Goal: Task Accomplishment & Management: Use online tool/utility

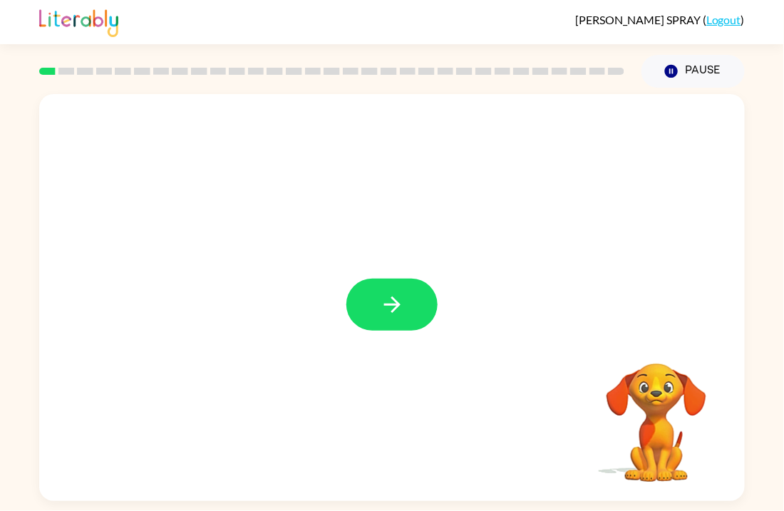
click at [395, 339] on div at bounding box center [392, 297] width 706 height 407
click at [388, 321] on button "button" at bounding box center [392, 305] width 91 height 52
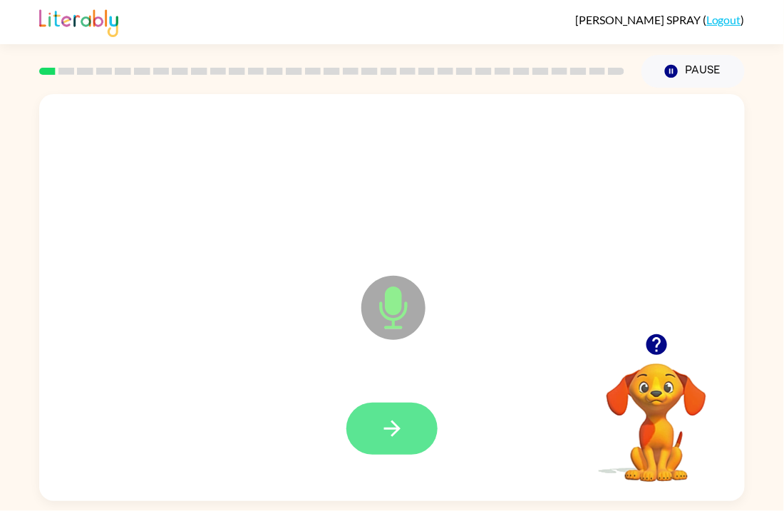
click at [406, 435] on button "button" at bounding box center [392, 429] width 91 height 52
click at [360, 421] on button "button" at bounding box center [392, 429] width 91 height 52
click at [389, 431] on icon "button" at bounding box center [392, 428] width 25 height 25
click at [667, 349] on icon "button" at bounding box center [657, 344] width 25 height 25
click at [394, 432] on icon "button" at bounding box center [392, 428] width 25 height 25
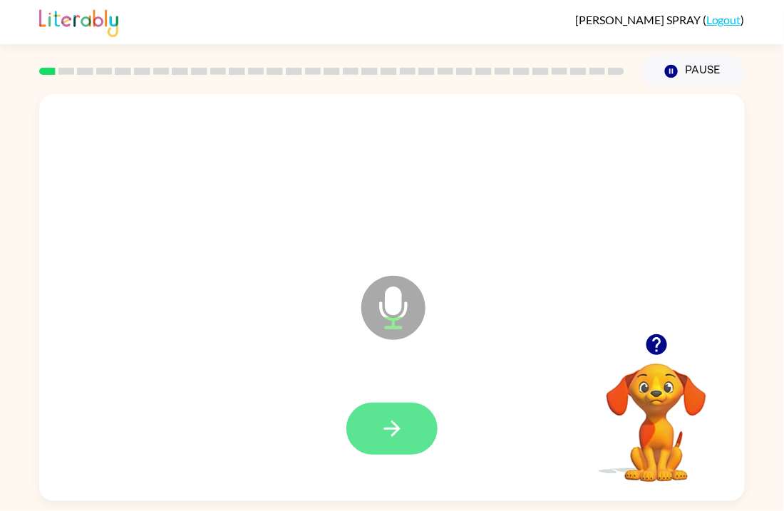
click at [400, 444] on button "button" at bounding box center [392, 429] width 91 height 52
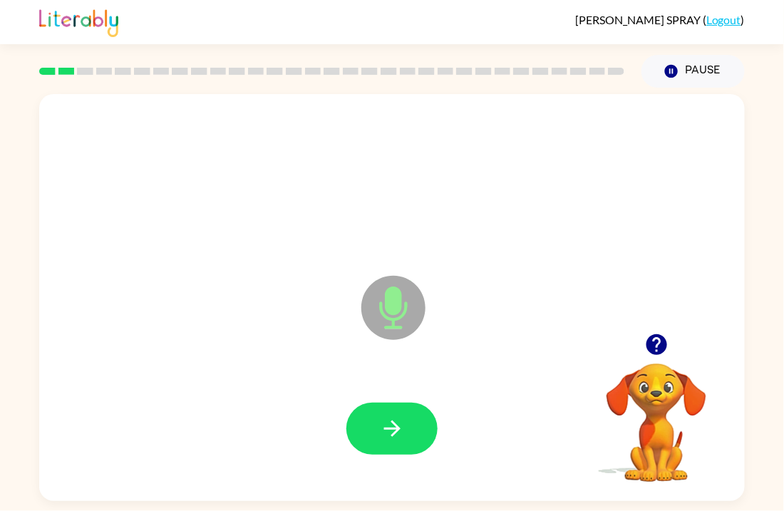
click at [400, 444] on button "button" at bounding box center [392, 429] width 91 height 52
click at [655, 337] on icon "button" at bounding box center [656, 344] width 21 height 21
click at [398, 419] on icon "button" at bounding box center [392, 428] width 25 height 25
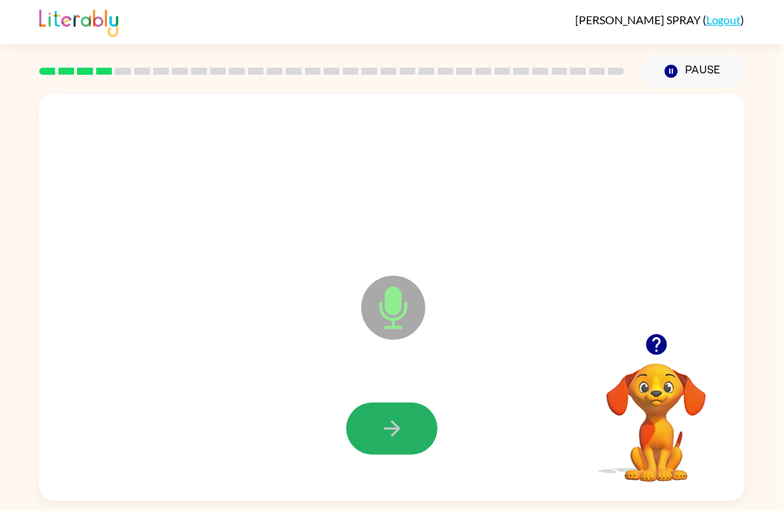
click at [398, 419] on icon "button" at bounding box center [392, 428] width 25 height 25
click at [653, 354] on icon "button" at bounding box center [656, 344] width 21 height 21
click at [386, 446] on button "button" at bounding box center [392, 429] width 91 height 52
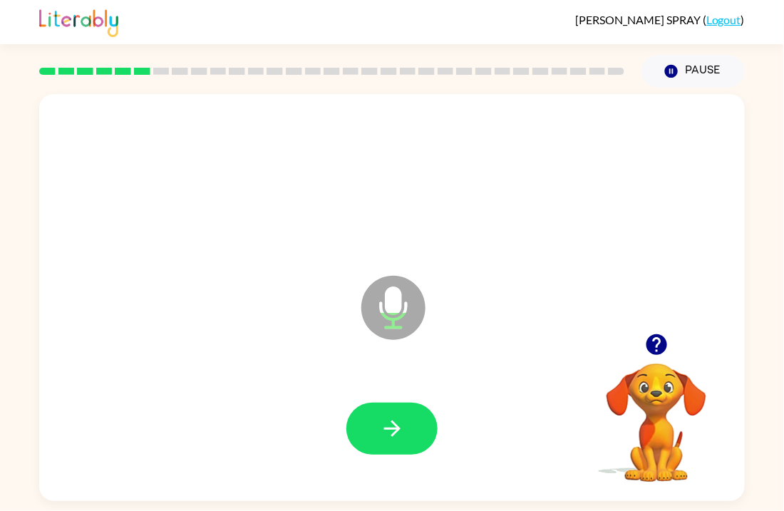
click at [386, 446] on button "button" at bounding box center [392, 429] width 91 height 52
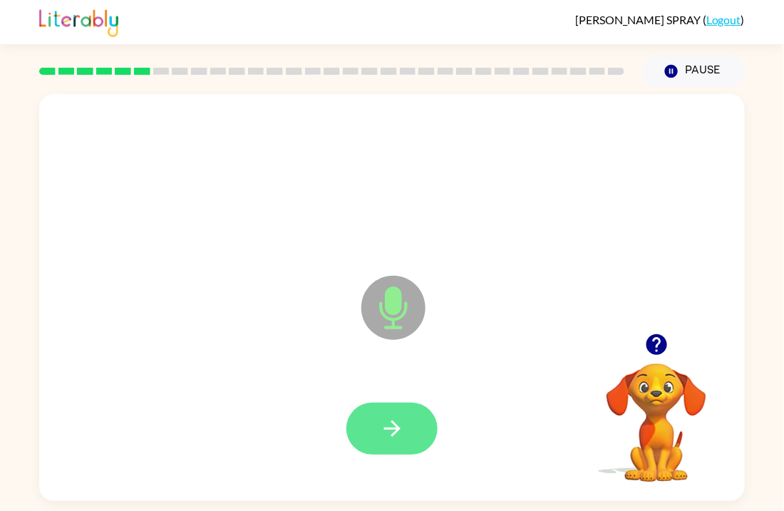
click at [405, 439] on button "button" at bounding box center [392, 429] width 91 height 52
click at [394, 419] on icon "button" at bounding box center [392, 428] width 25 height 25
click at [399, 419] on icon "button" at bounding box center [392, 428] width 25 height 25
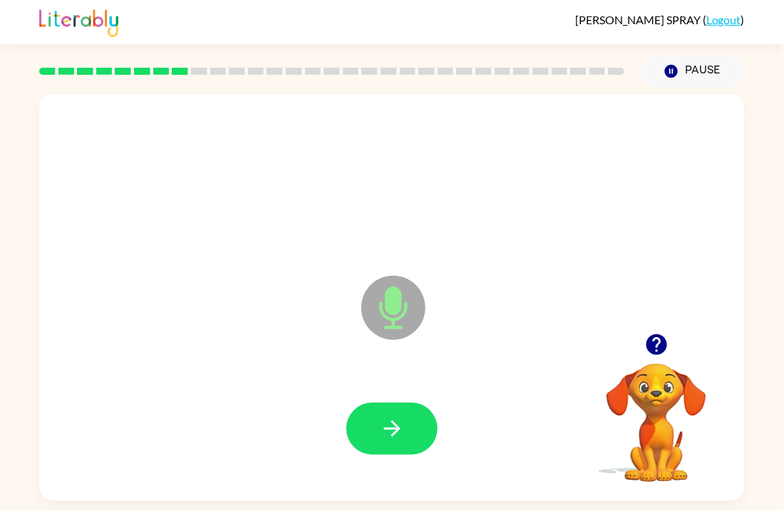
click at [658, 338] on icon "button" at bounding box center [657, 344] width 25 height 25
click at [412, 423] on button "button" at bounding box center [392, 429] width 91 height 52
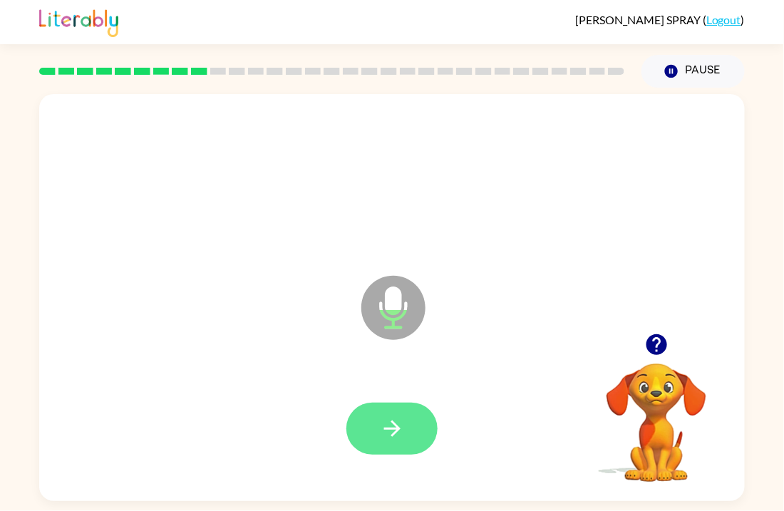
click at [414, 424] on button "button" at bounding box center [392, 429] width 91 height 52
click at [415, 426] on button "button" at bounding box center [392, 429] width 91 height 52
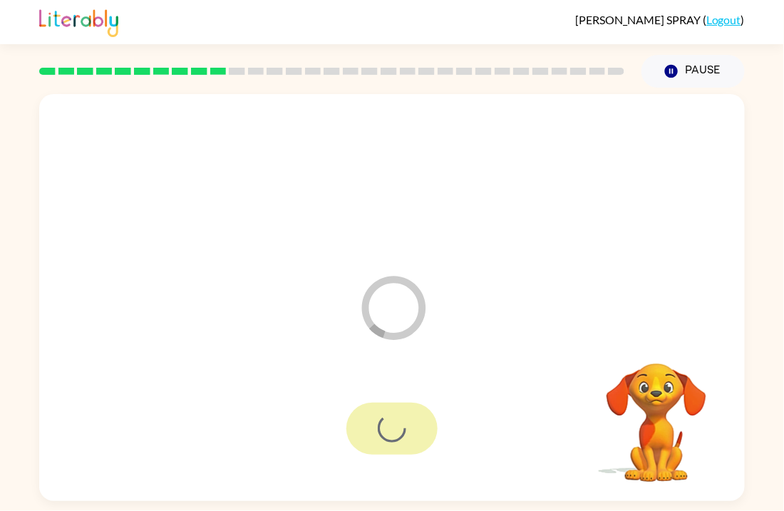
click at [415, 426] on div at bounding box center [392, 429] width 91 height 52
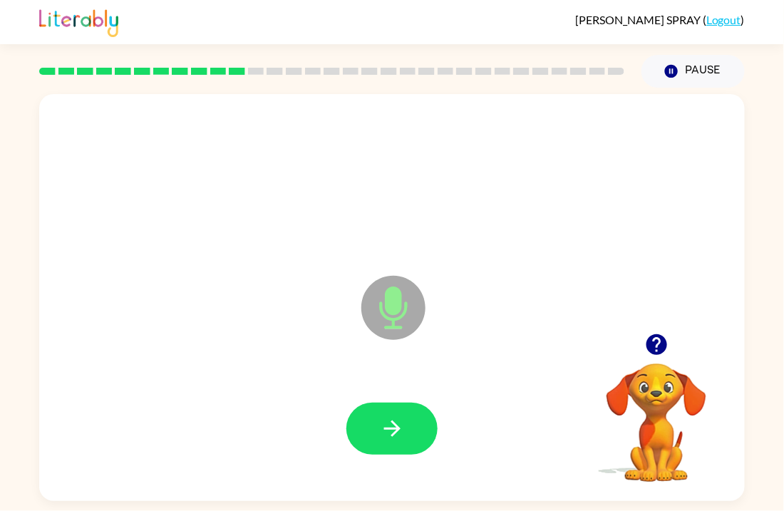
click at [415, 426] on button "button" at bounding box center [392, 429] width 91 height 52
click at [657, 350] on icon "button" at bounding box center [657, 344] width 25 height 25
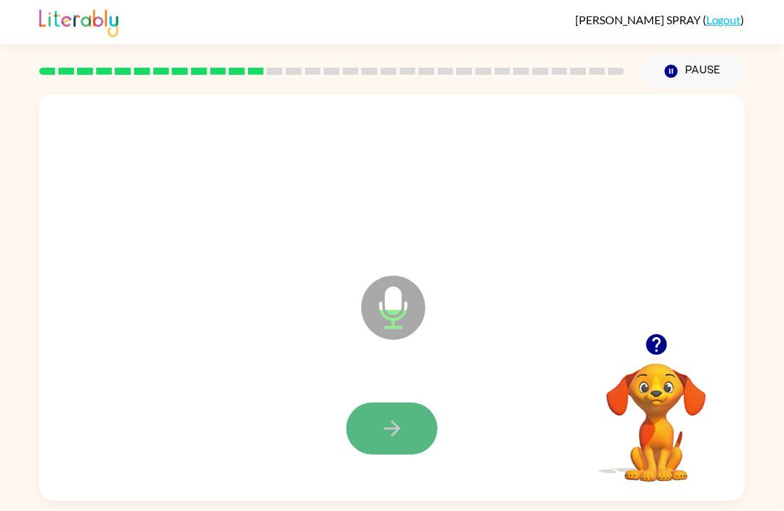
click at [414, 436] on button "button" at bounding box center [392, 429] width 91 height 52
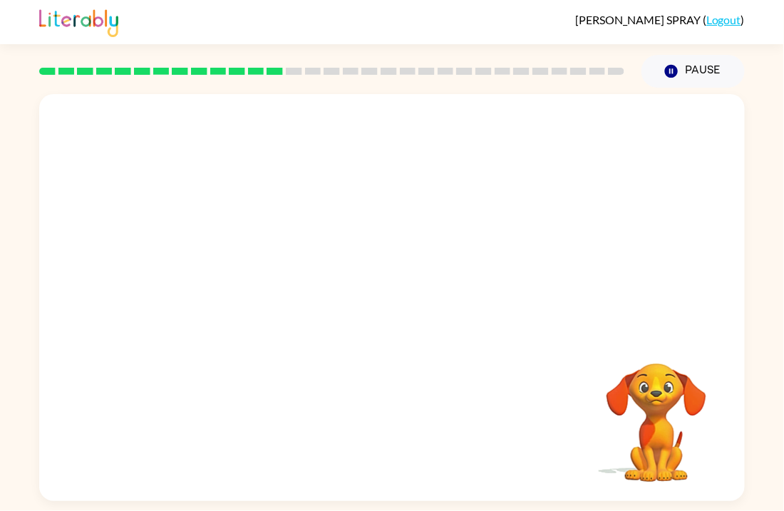
click at [414, 436] on div "Your browser must support playing .mp4 files to use Literably. Please try using…" at bounding box center [392, 297] width 706 height 407
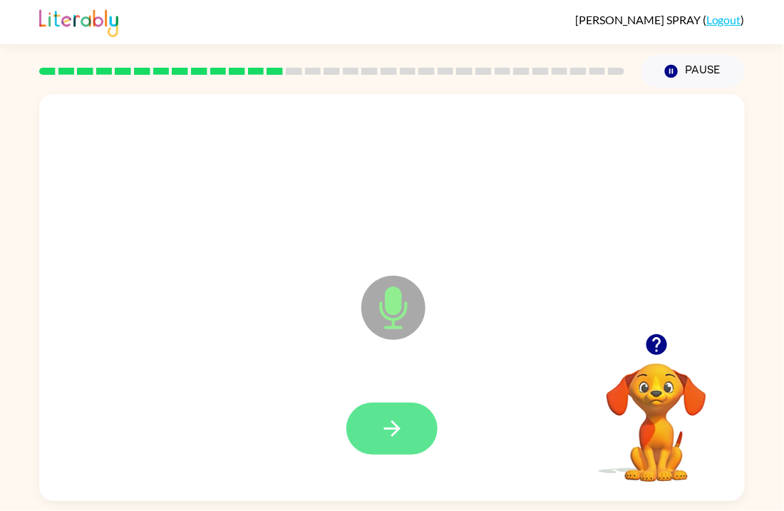
click at [412, 414] on button "button" at bounding box center [392, 429] width 91 height 52
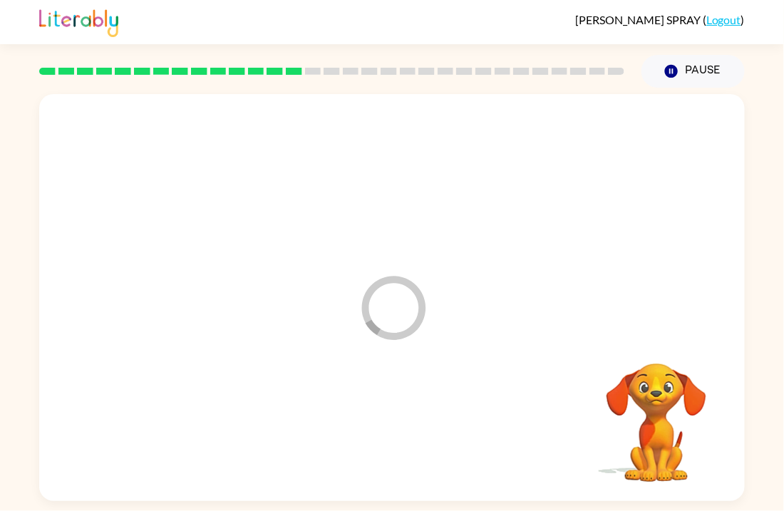
click at [412, 414] on div at bounding box center [391, 429] width 677 height 117
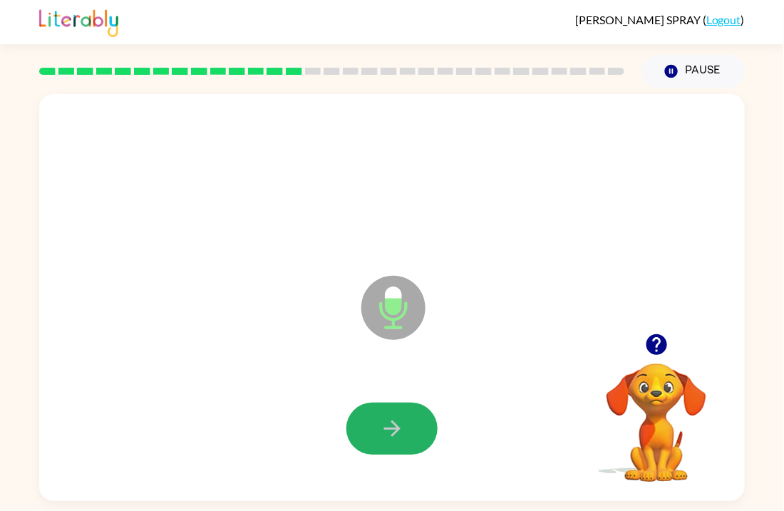
click at [412, 414] on button "button" at bounding box center [392, 429] width 91 height 52
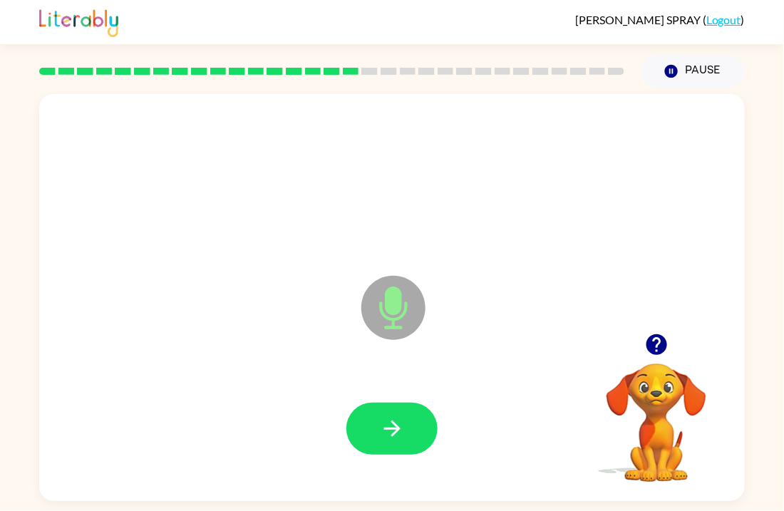
click at [412, 414] on button "button" at bounding box center [392, 429] width 91 height 52
click at [413, 414] on button "button" at bounding box center [392, 429] width 91 height 52
click at [655, 317] on div "Microphone The Microphone is here when it is your turn to talk" at bounding box center [392, 297] width 706 height 407
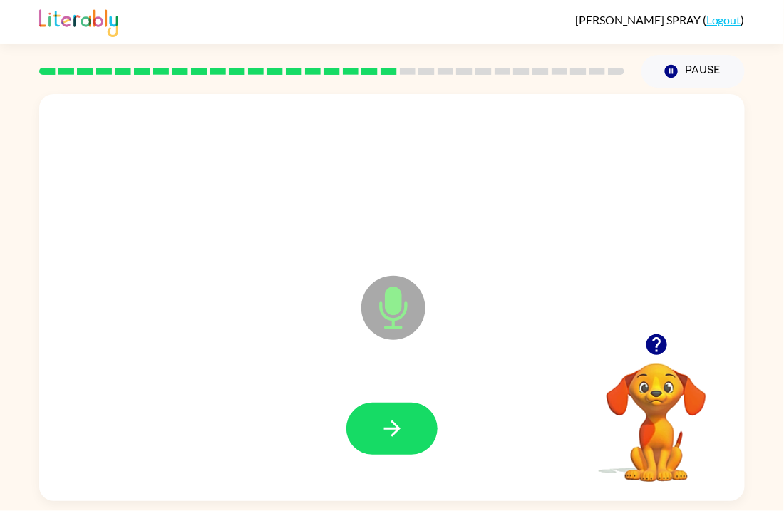
click at [663, 344] on icon "button" at bounding box center [656, 344] width 21 height 21
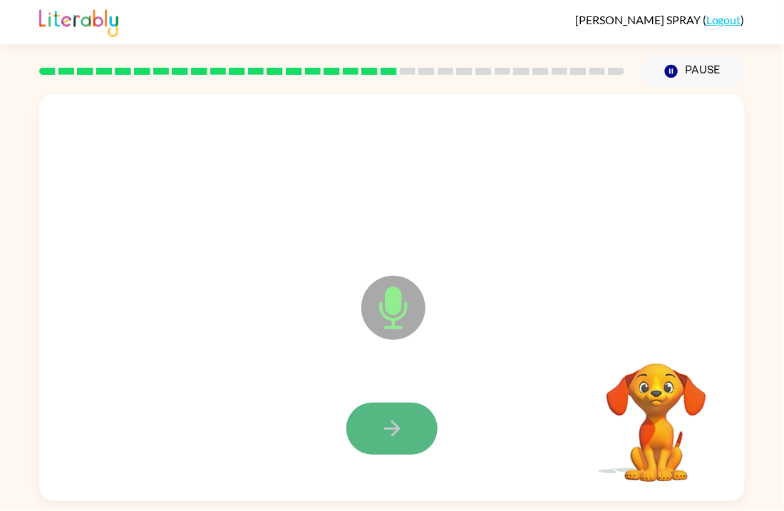
click at [432, 425] on button "button" at bounding box center [392, 429] width 91 height 52
click at [385, 415] on button "button" at bounding box center [392, 429] width 91 height 52
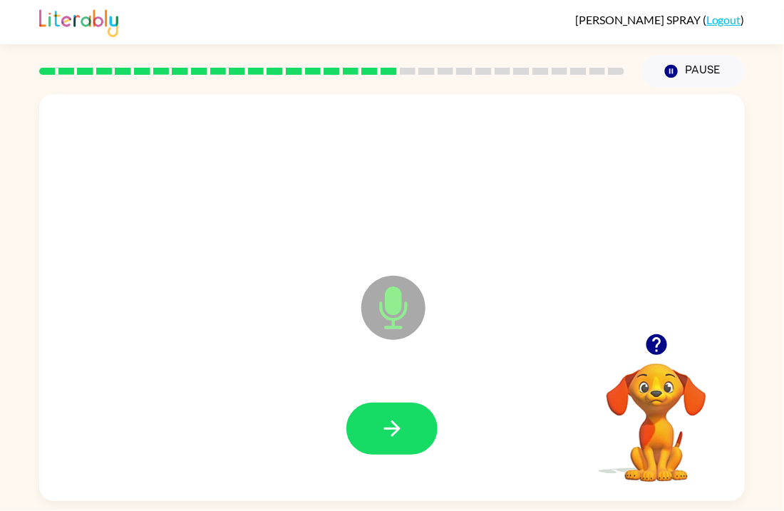
click at [385, 415] on button "button" at bounding box center [392, 429] width 91 height 52
click at [392, 421] on icon "button" at bounding box center [392, 429] width 16 height 16
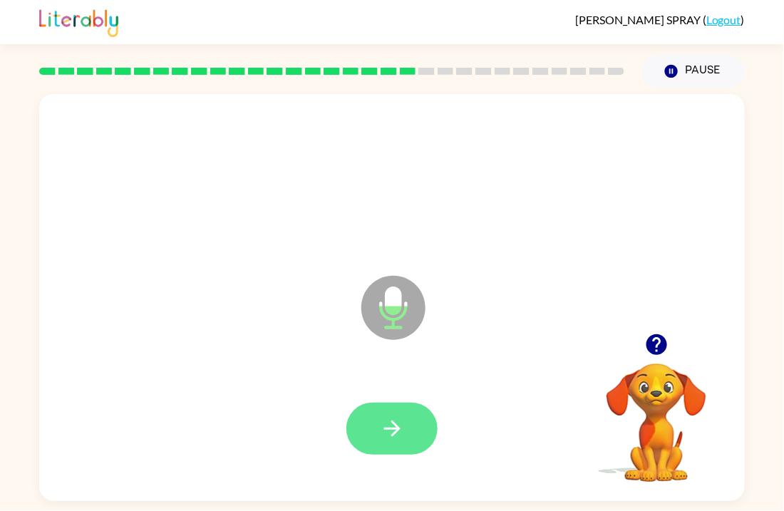
click at [396, 429] on icon "button" at bounding box center [392, 429] width 16 height 16
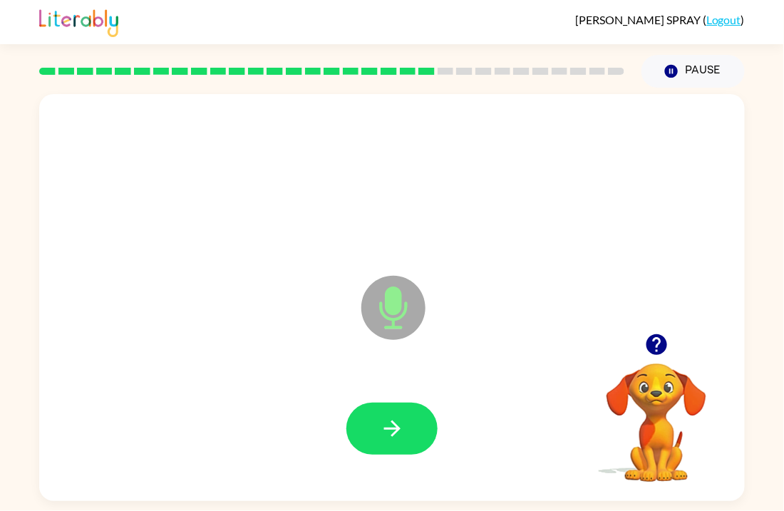
click at [396, 429] on icon "button" at bounding box center [392, 429] width 16 height 16
click at [395, 425] on icon "button" at bounding box center [392, 429] width 16 height 16
click at [395, 423] on icon "button" at bounding box center [392, 428] width 25 height 25
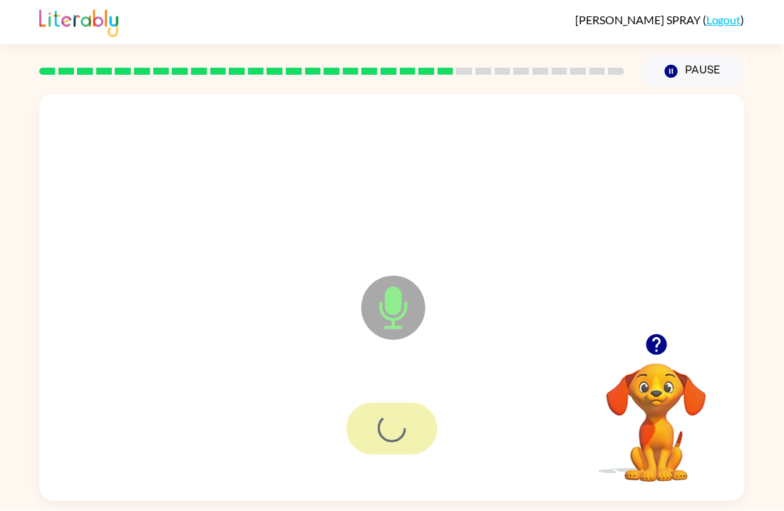
click at [395, 423] on div at bounding box center [392, 429] width 91 height 52
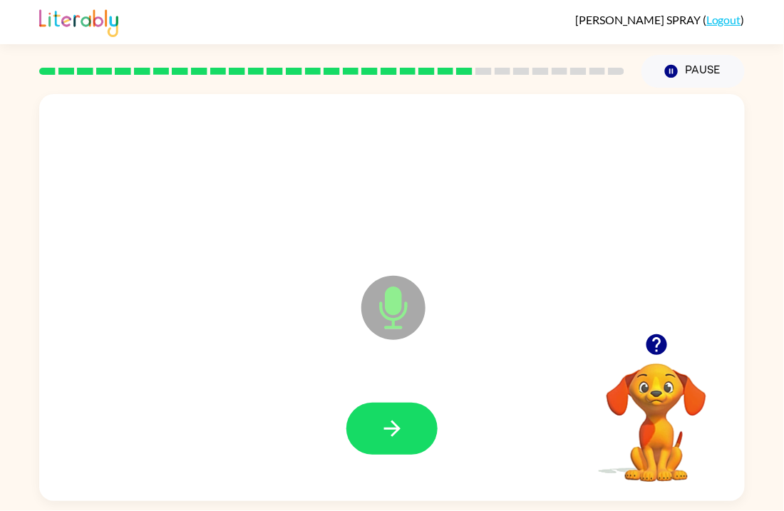
click at [395, 423] on icon "button" at bounding box center [392, 428] width 25 height 25
click at [395, 418] on icon "button" at bounding box center [392, 428] width 25 height 25
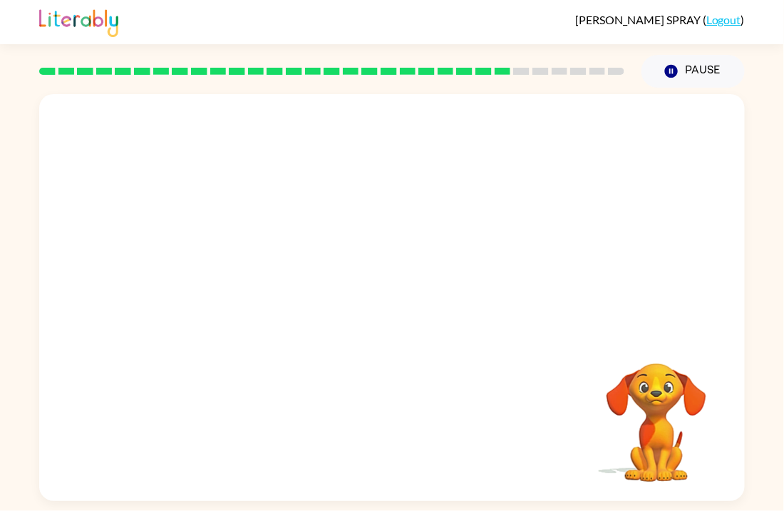
click at [395, 418] on div at bounding box center [391, 429] width 677 height 117
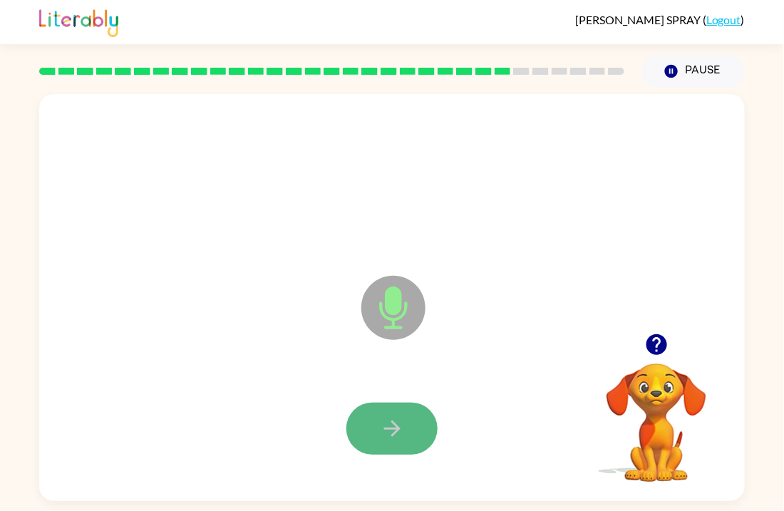
click at [395, 418] on icon "button" at bounding box center [392, 428] width 25 height 25
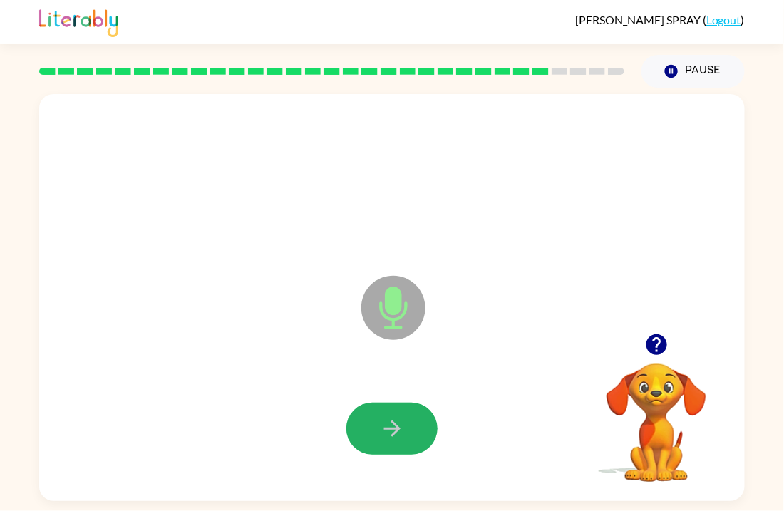
click at [395, 418] on icon "button" at bounding box center [392, 428] width 25 height 25
click at [396, 419] on icon "button" at bounding box center [392, 428] width 25 height 25
click at [373, 409] on button "button" at bounding box center [392, 429] width 91 height 52
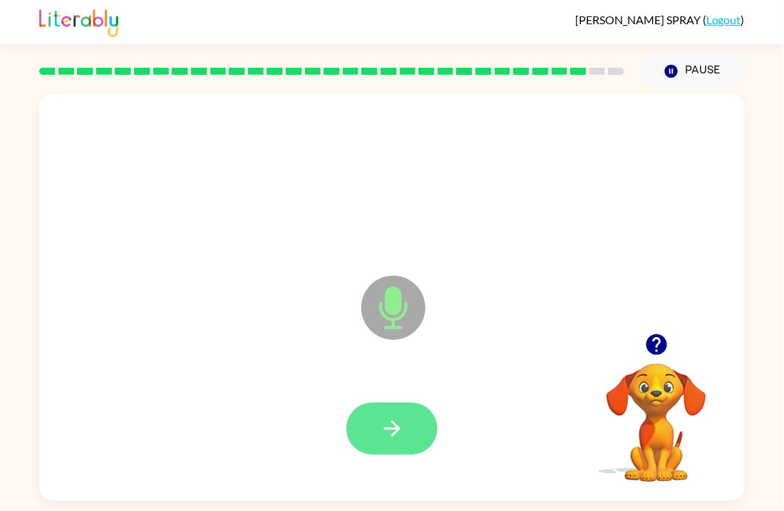
click at [396, 412] on button "button" at bounding box center [392, 429] width 91 height 52
click at [401, 415] on button "button" at bounding box center [392, 429] width 91 height 52
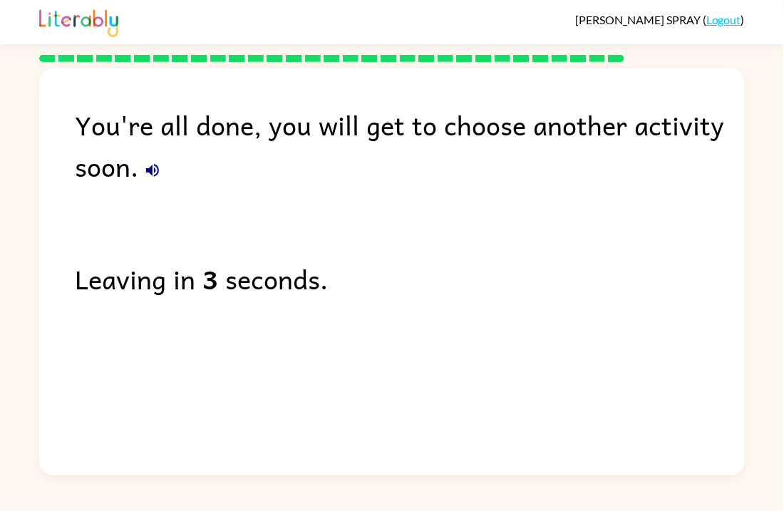
click at [284, 314] on div "You're all done, you will get to choose another activity soon. Leaving in 3 sec…" at bounding box center [392, 268] width 706 height 400
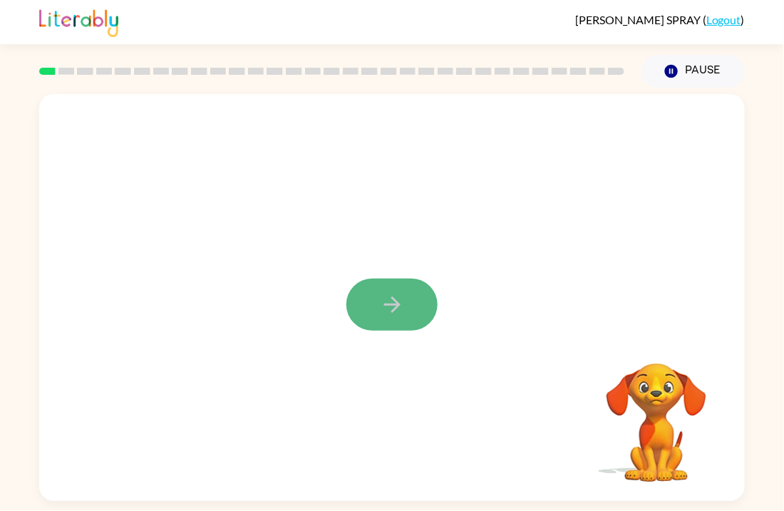
click at [426, 294] on button "button" at bounding box center [392, 305] width 91 height 52
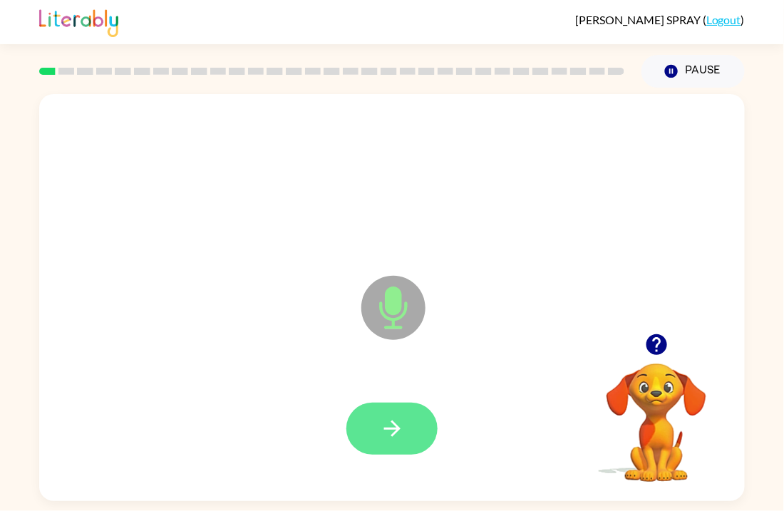
click at [391, 439] on icon "button" at bounding box center [392, 428] width 25 height 25
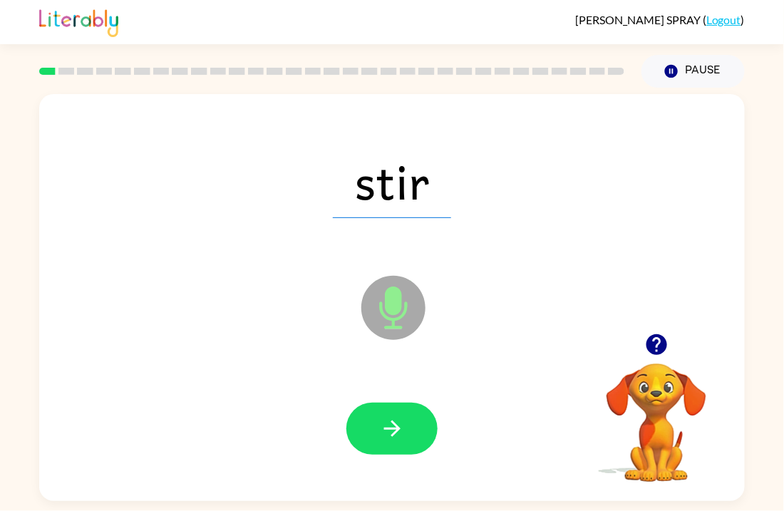
click at [391, 439] on icon "button" at bounding box center [392, 428] width 25 height 25
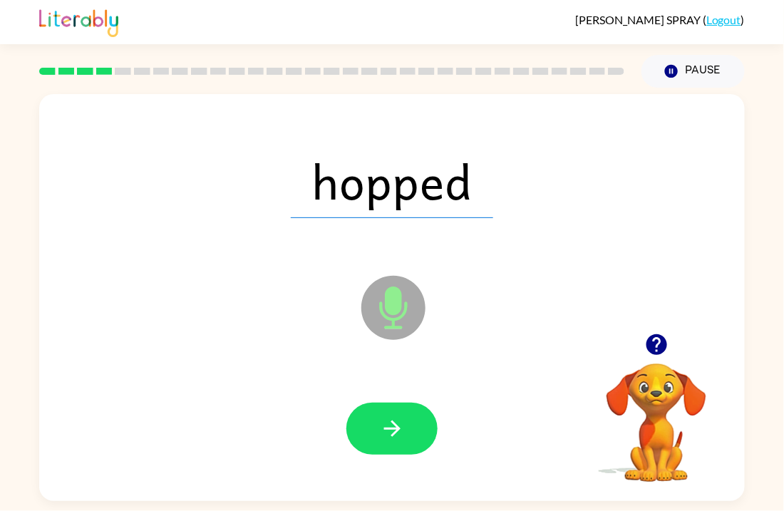
click at [391, 439] on icon "button" at bounding box center [392, 428] width 25 height 25
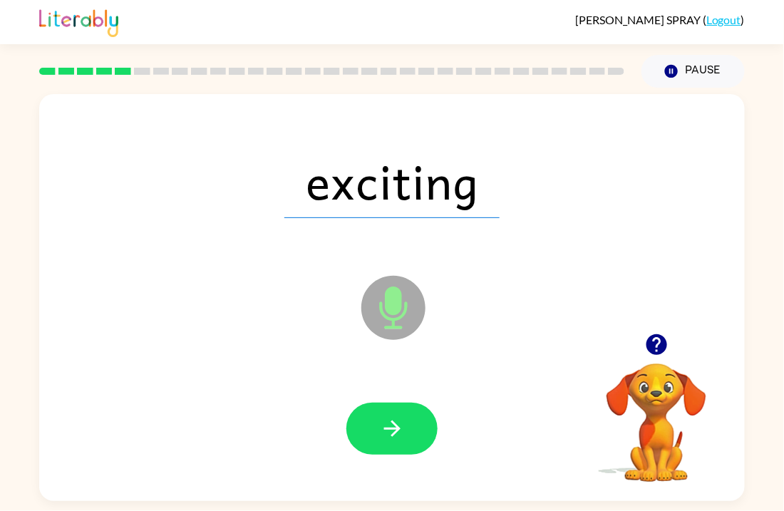
click at [391, 439] on icon "button" at bounding box center [392, 428] width 25 height 25
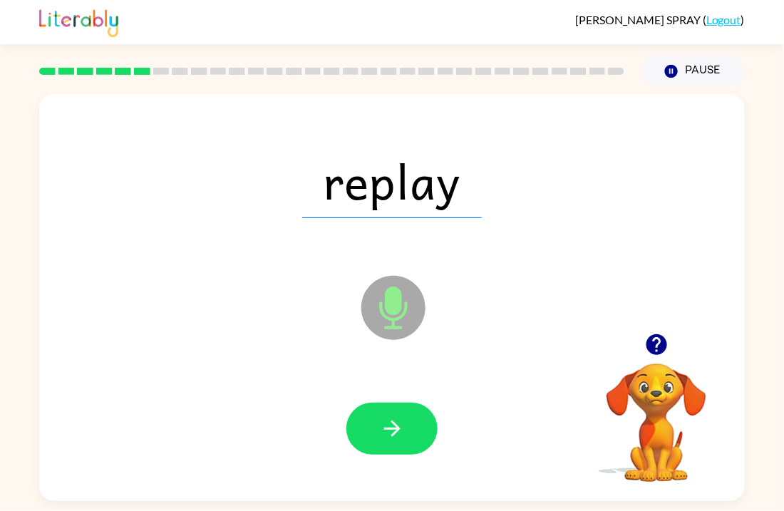
click at [391, 439] on icon "button" at bounding box center [392, 428] width 25 height 25
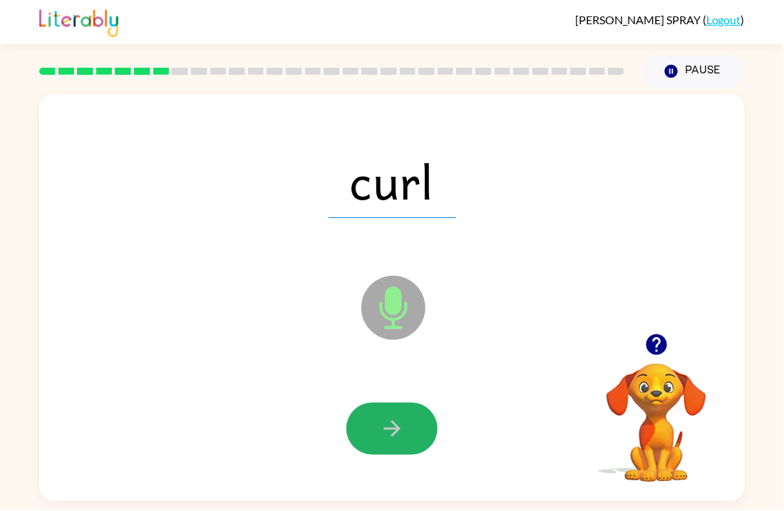
click at [391, 439] on icon "button" at bounding box center [392, 428] width 25 height 25
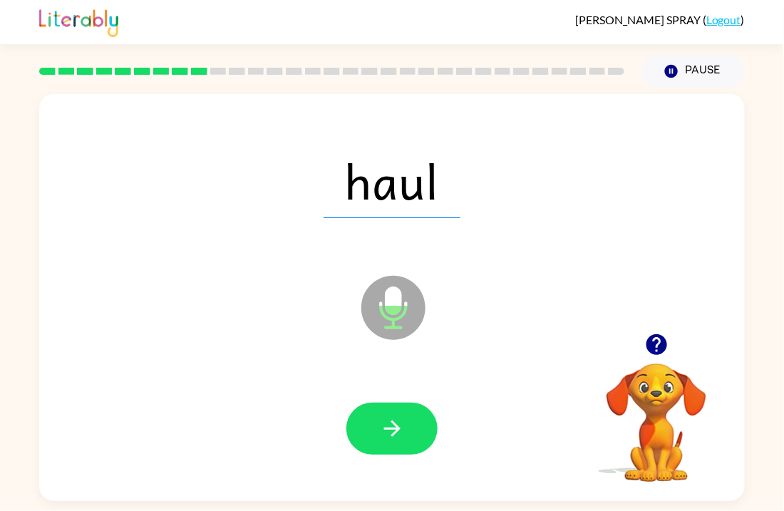
click at [391, 439] on icon "button" at bounding box center [392, 428] width 25 height 25
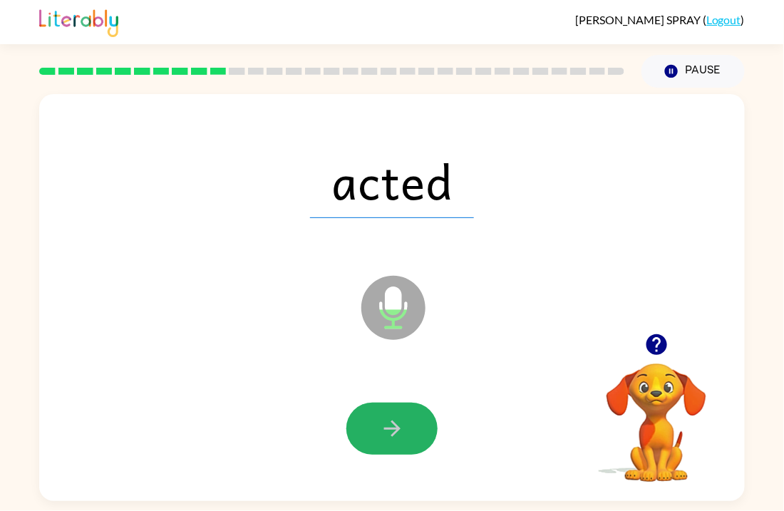
click at [391, 439] on icon "button" at bounding box center [392, 428] width 25 height 25
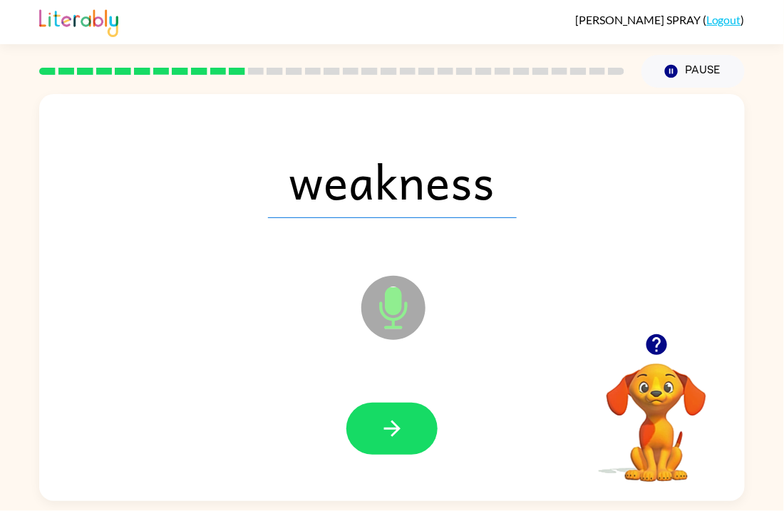
click at [391, 439] on icon "button" at bounding box center [392, 428] width 25 height 25
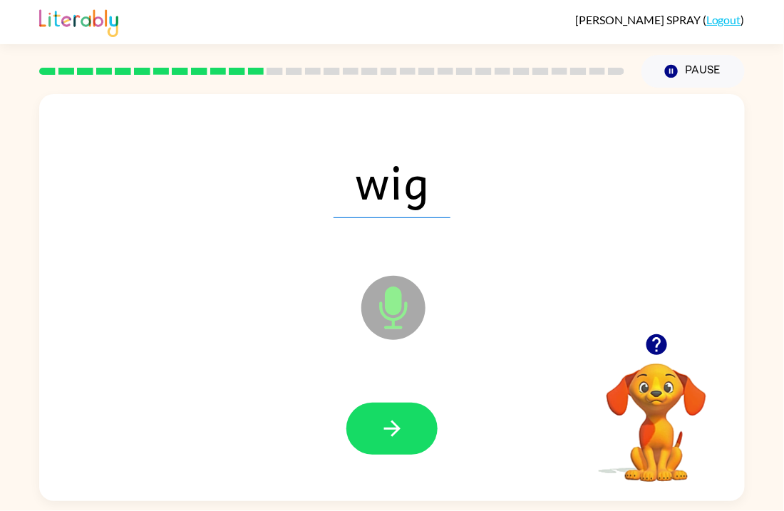
click at [391, 439] on icon "button" at bounding box center [392, 428] width 25 height 25
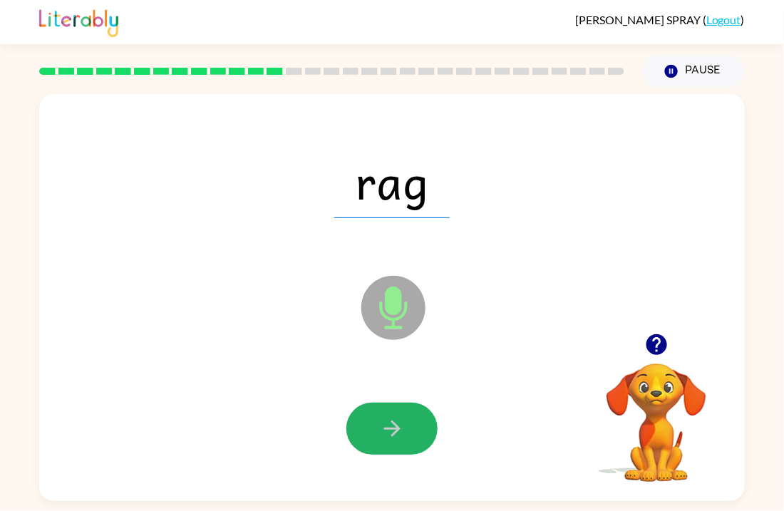
click at [391, 439] on icon "button" at bounding box center [392, 428] width 25 height 25
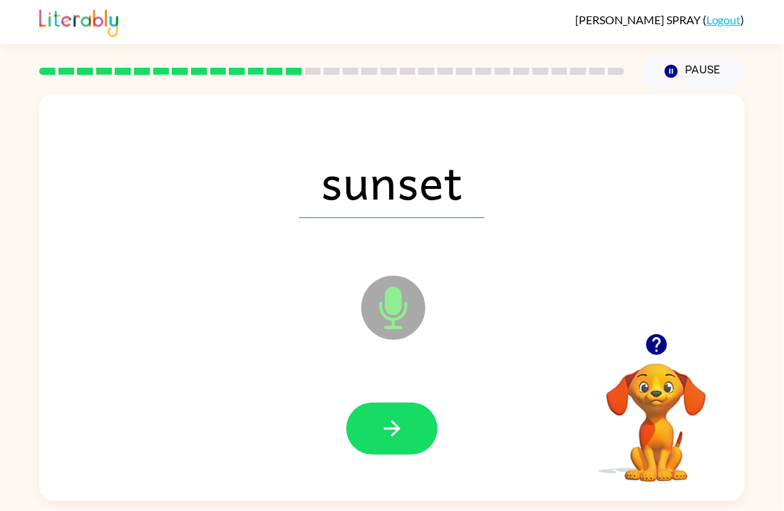
click at [391, 439] on icon "button" at bounding box center [392, 428] width 25 height 25
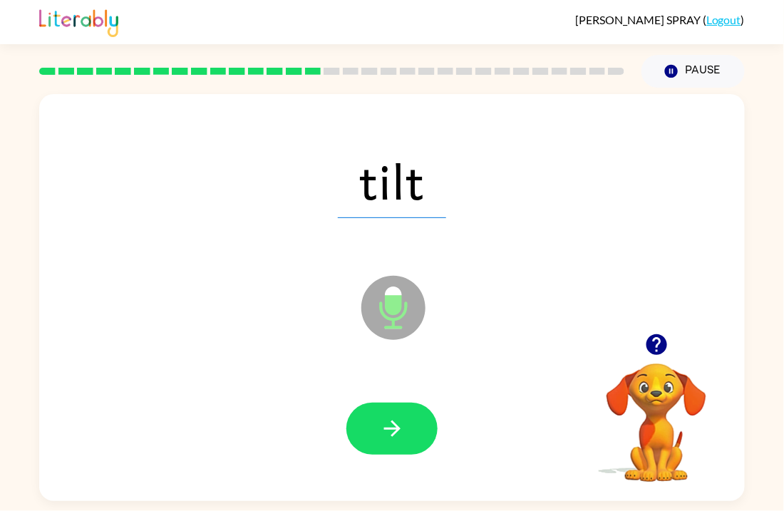
click at [391, 439] on icon "button" at bounding box center [392, 428] width 25 height 25
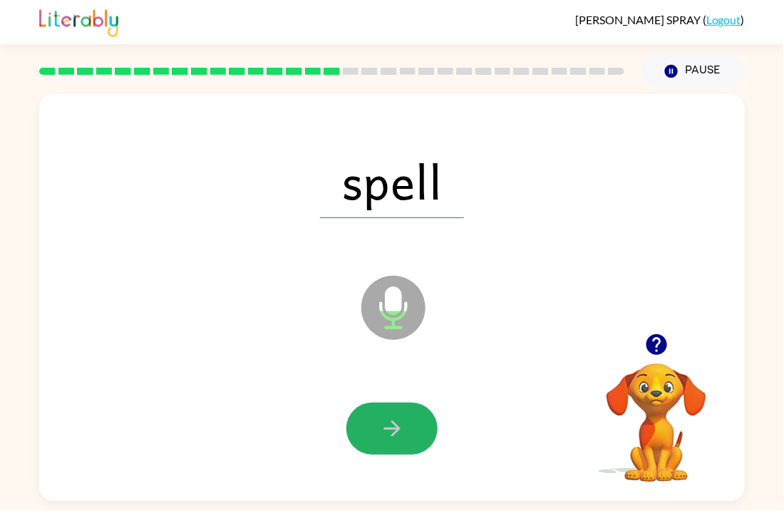
click at [391, 439] on icon "button" at bounding box center [392, 428] width 25 height 25
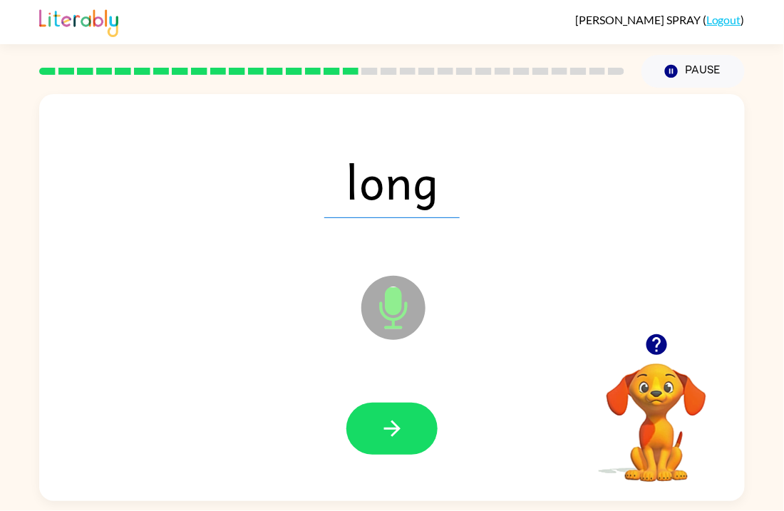
click at [391, 439] on icon "button" at bounding box center [392, 428] width 25 height 25
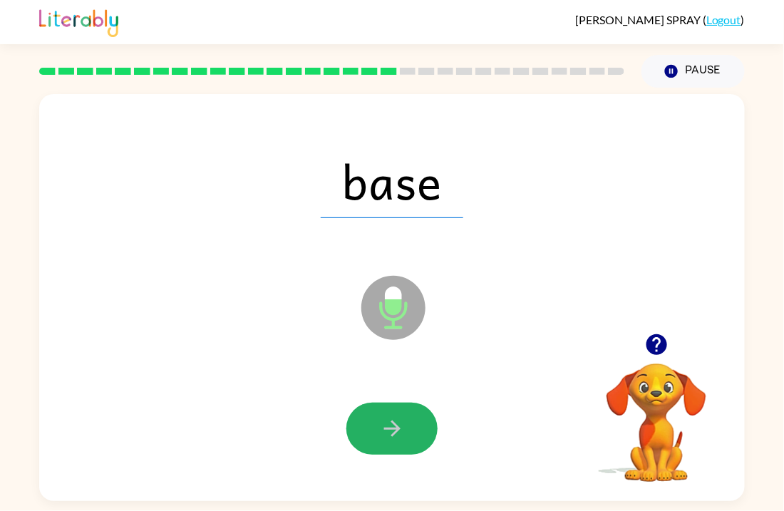
click at [391, 439] on icon "button" at bounding box center [392, 428] width 25 height 25
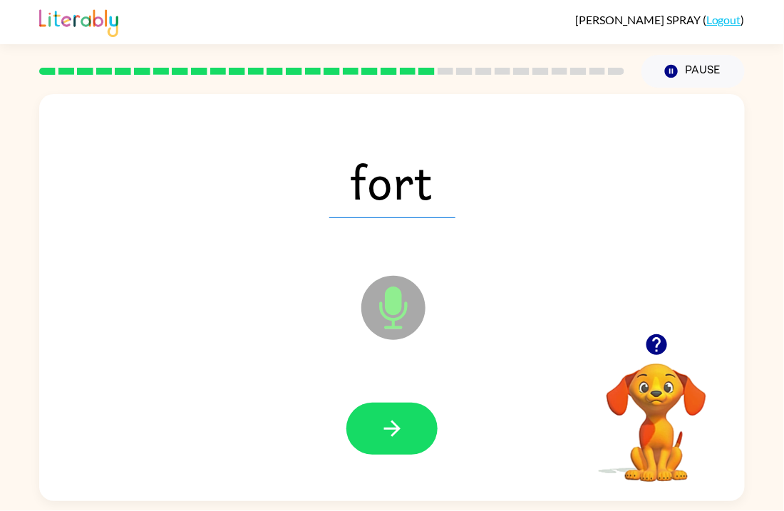
click at [391, 439] on icon "button" at bounding box center [392, 428] width 25 height 25
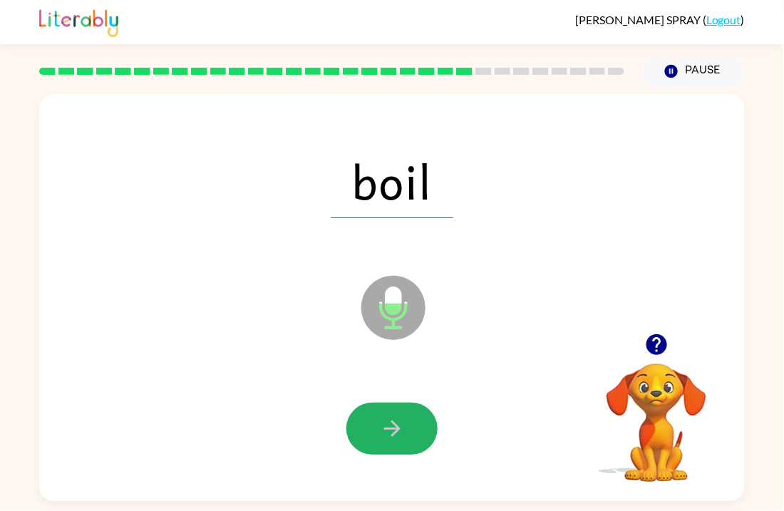
click at [391, 439] on icon "button" at bounding box center [392, 428] width 25 height 25
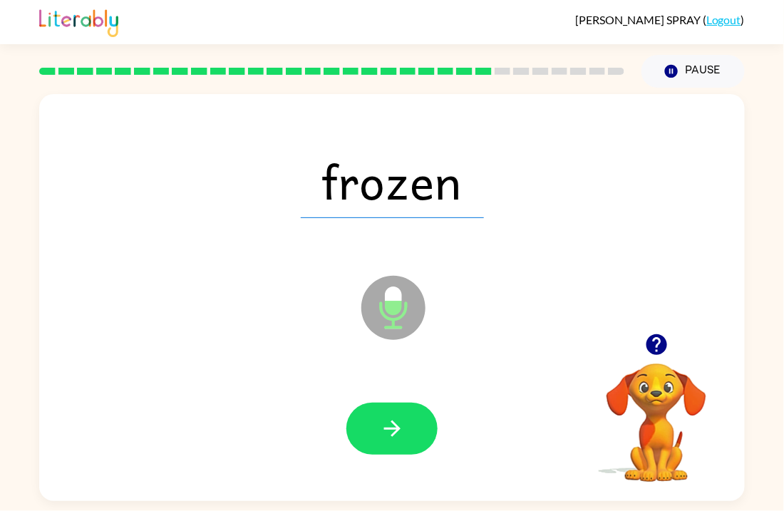
click at [391, 439] on icon "button" at bounding box center [392, 428] width 25 height 25
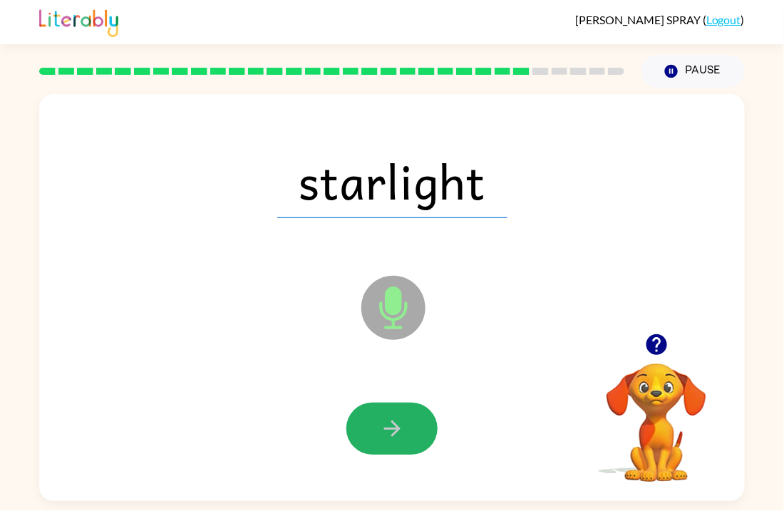
click at [391, 439] on icon "button" at bounding box center [392, 428] width 25 height 25
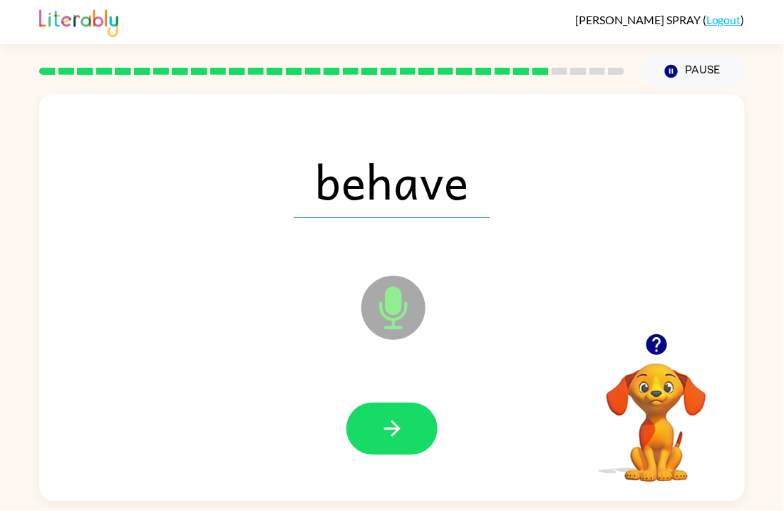
click at [391, 439] on icon "button" at bounding box center [392, 428] width 25 height 25
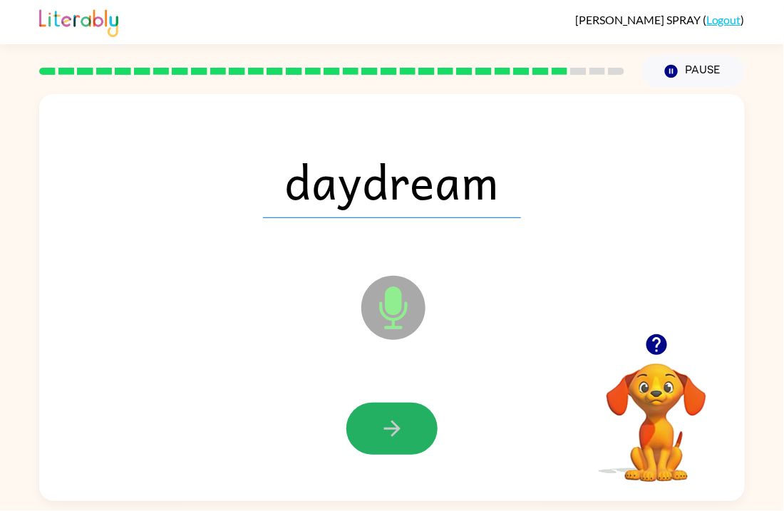
click at [391, 439] on icon "button" at bounding box center [392, 428] width 25 height 25
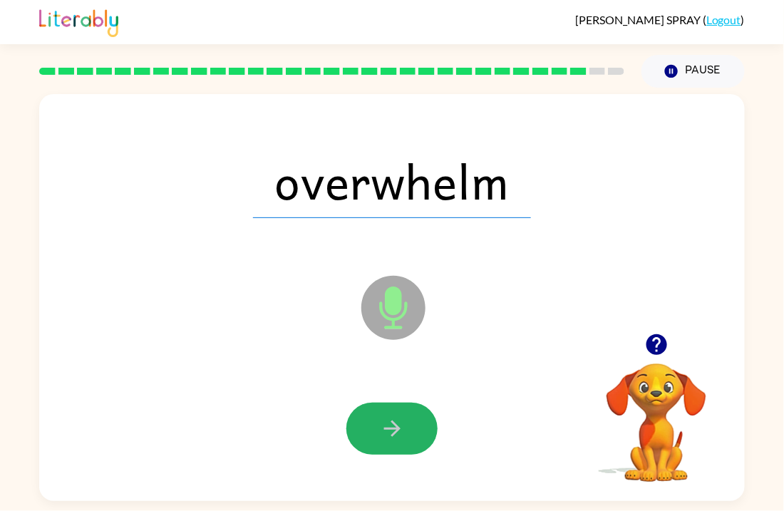
click at [391, 439] on icon "button" at bounding box center [392, 428] width 25 height 25
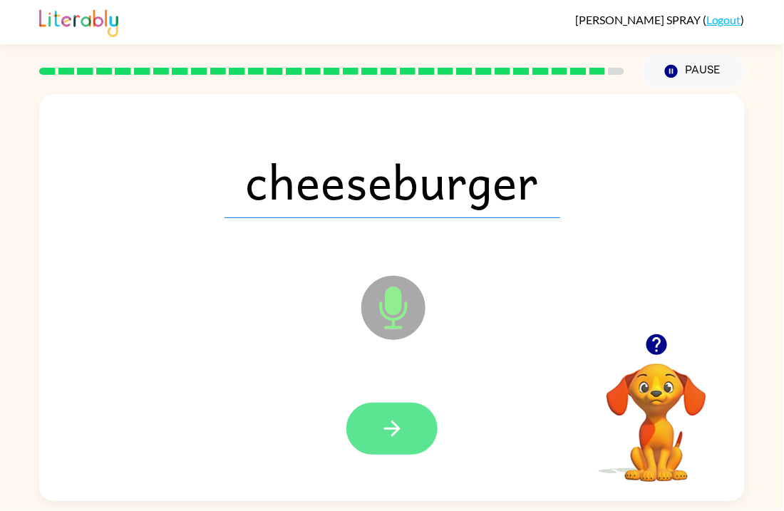
click at [392, 439] on icon "button" at bounding box center [392, 428] width 25 height 25
